Goal: Information Seeking & Learning: Learn about a topic

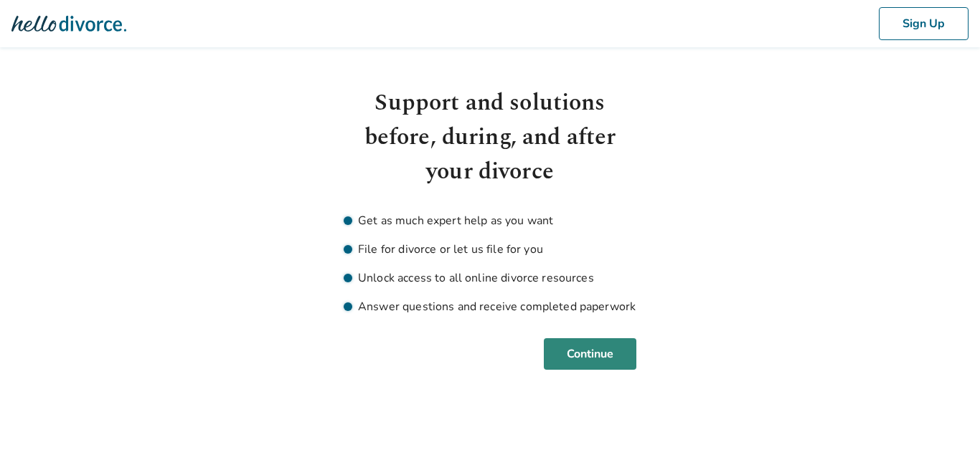
click at [584, 348] on button "Continue" at bounding box center [590, 354] width 93 height 32
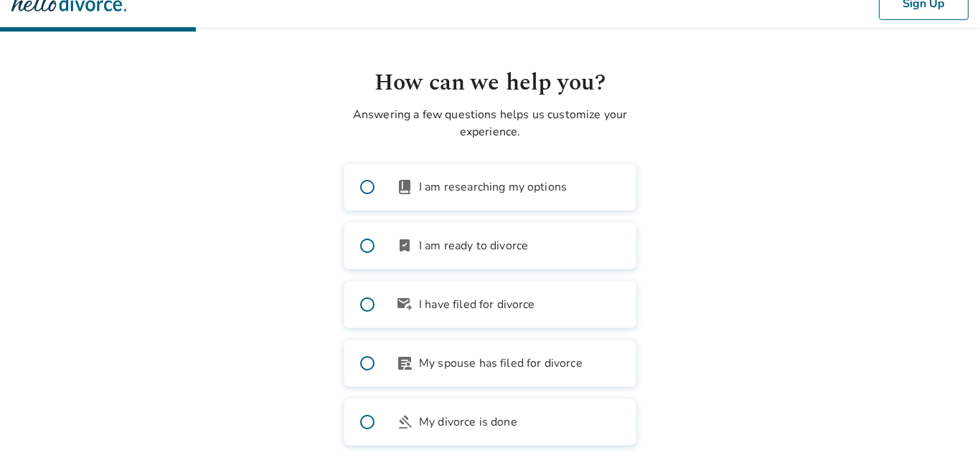
scroll to position [19, 0]
click at [446, 187] on span "I am researching my options" at bounding box center [493, 187] width 148 height 17
click at [366, 185] on span at bounding box center [367, 188] width 46 height 46
click at [366, 187] on span at bounding box center [367, 188] width 46 height 46
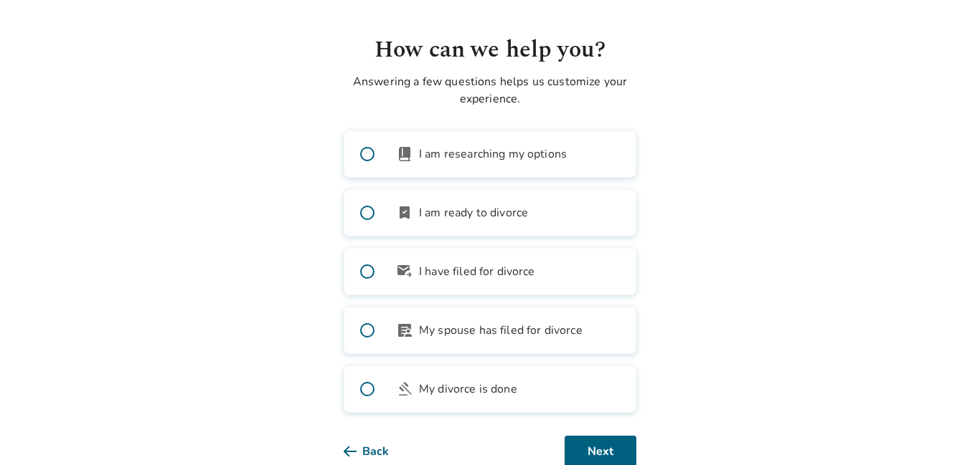
scroll to position [0, 0]
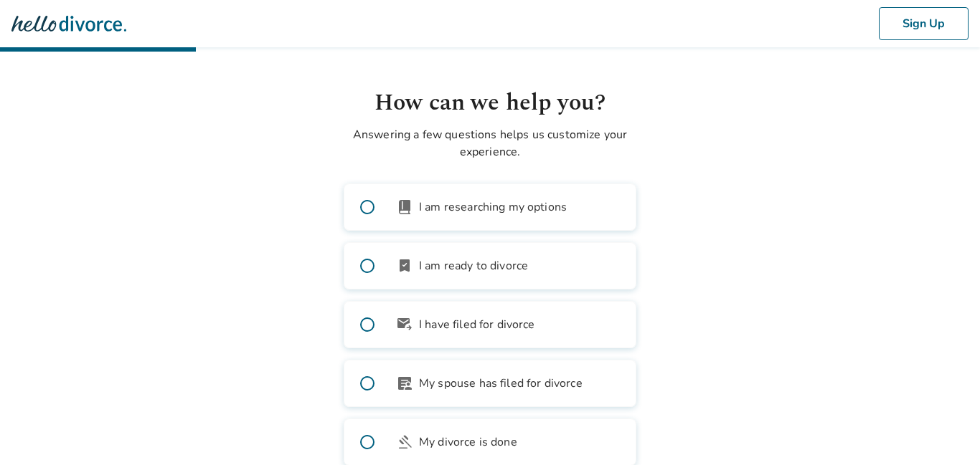
click at [367, 206] on span at bounding box center [367, 207] width 46 height 46
click at [369, 265] on span at bounding box center [367, 266] width 46 height 46
click at [372, 206] on span at bounding box center [367, 207] width 46 height 46
click at [369, 206] on span at bounding box center [367, 207] width 46 height 46
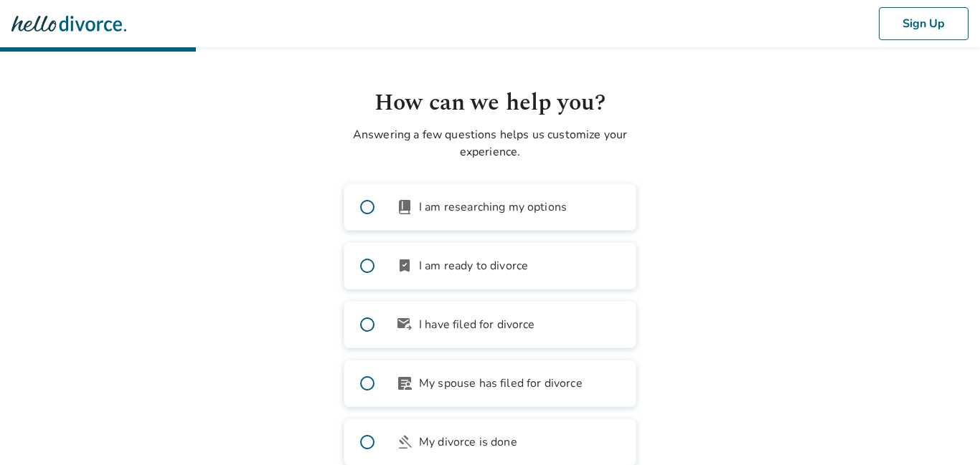
click at [368, 207] on span at bounding box center [367, 207] width 46 height 46
click at [914, 24] on button "Sign Up" at bounding box center [923, 23] width 90 height 33
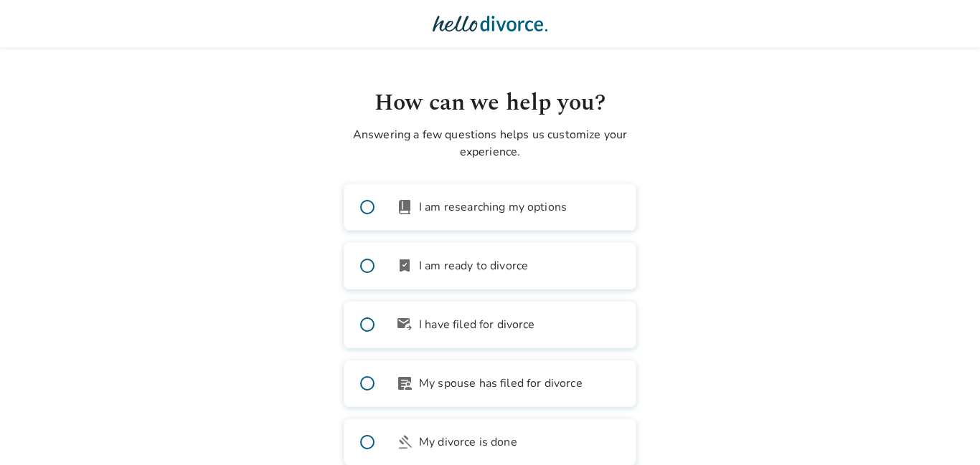
click at [371, 207] on span at bounding box center [367, 207] width 46 height 46
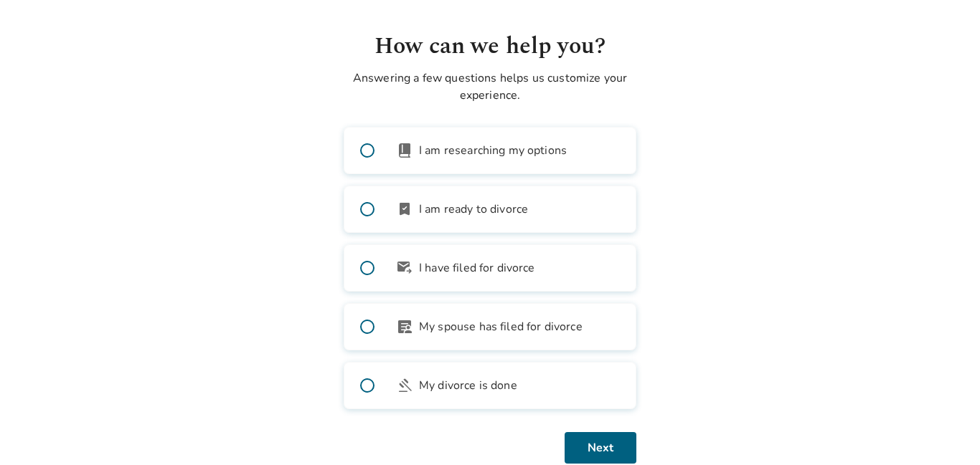
scroll to position [80, 0]
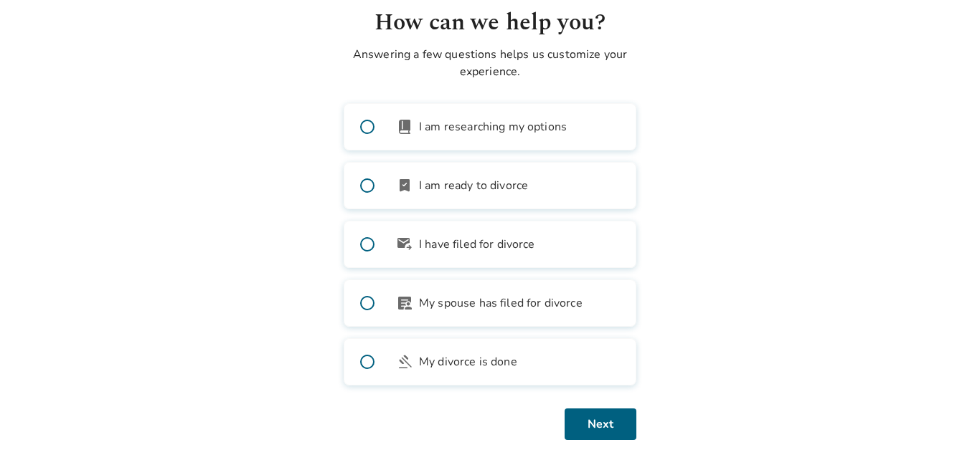
drag, startPoint x: 369, startPoint y: 177, endPoint x: 311, endPoint y: 213, distance: 68.3
click at [311, 212] on body "How can we help you? Answering a few questions helps us customize your experien…" at bounding box center [490, 180] width 980 height 521
click at [373, 189] on span at bounding box center [367, 186] width 46 height 46
click at [357, 182] on span at bounding box center [367, 186] width 46 height 46
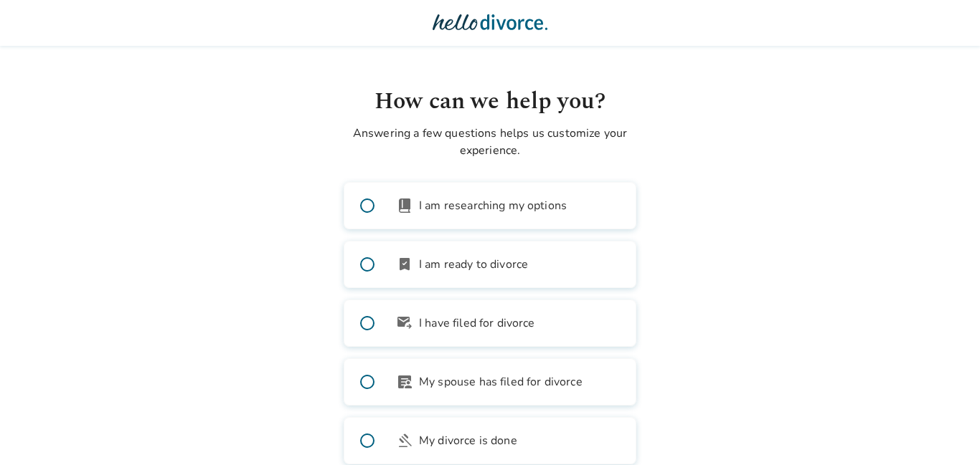
scroll to position [0, 0]
